Goal: Transaction & Acquisition: Subscribe to service/newsletter

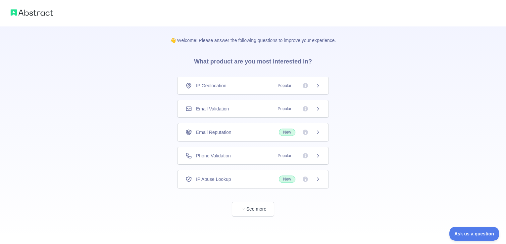
click at [318, 88] on icon at bounding box center [317, 85] width 5 height 5
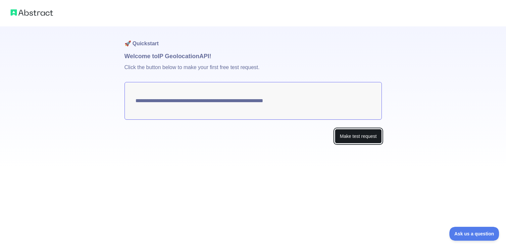
click at [345, 138] on button "Make test request" at bounding box center [358, 136] width 47 height 15
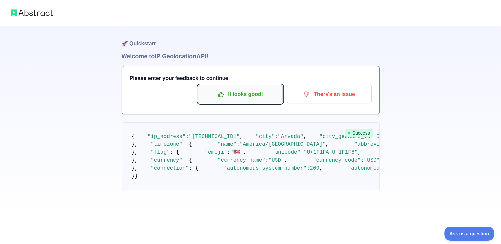
click at [242, 93] on p "It looks good!" at bounding box center [240, 94] width 75 height 11
